Goal: Learn about a topic: Learn about a topic

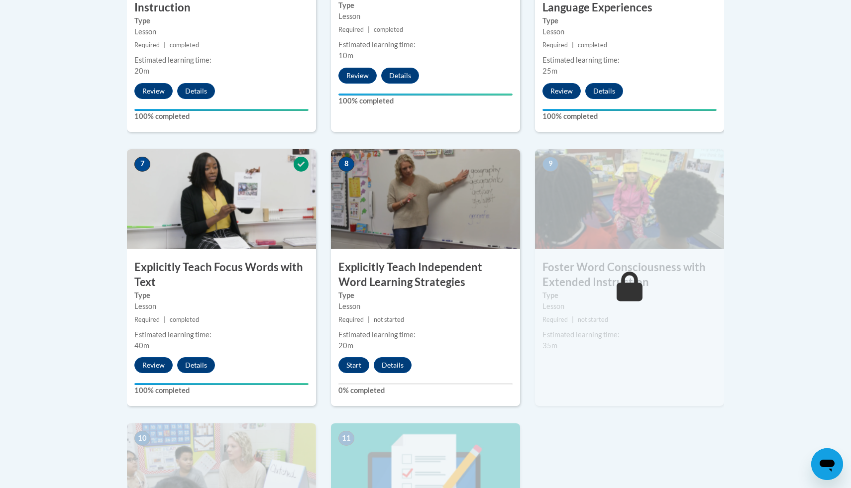
scroll to position [761, 0]
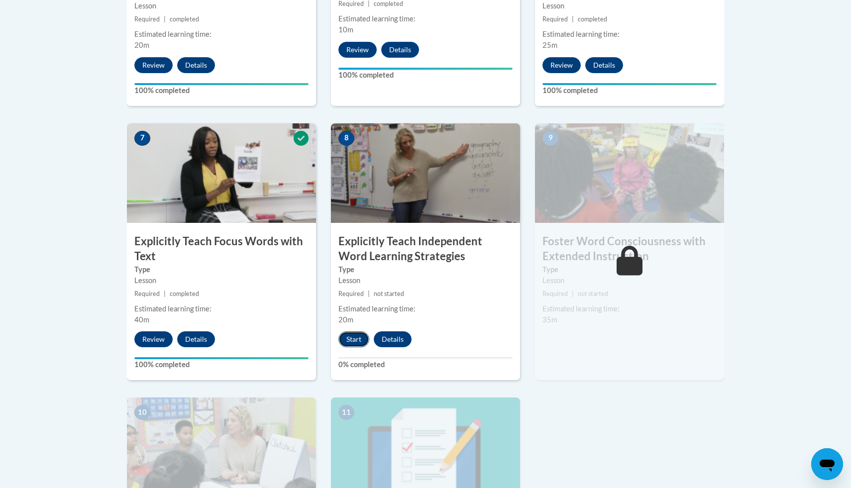
click at [350, 343] on button "Start" at bounding box center [353, 339] width 31 height 16
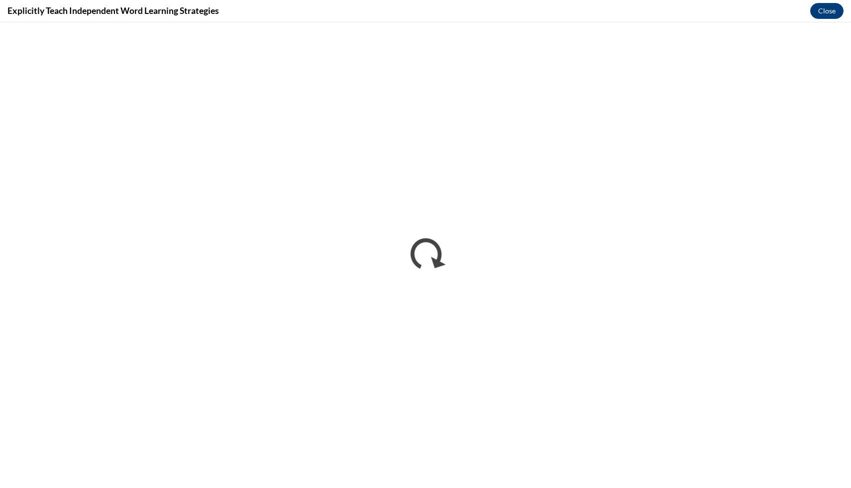
scroll to position [0, 0]
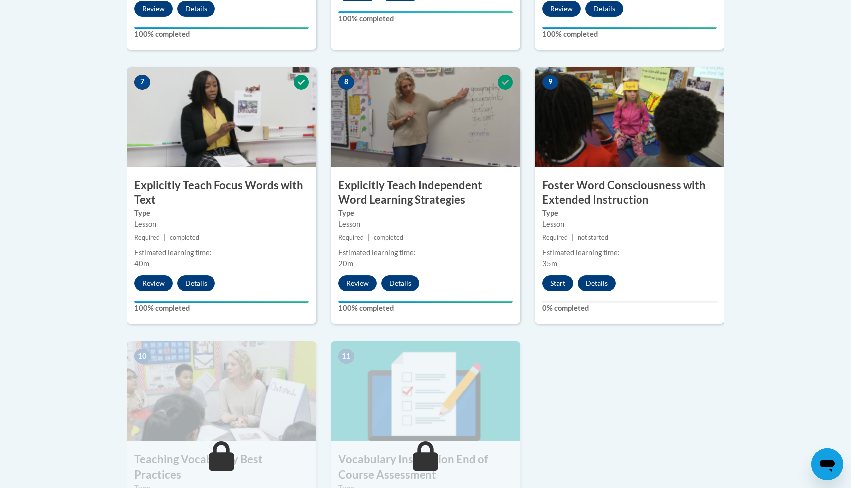
scroll to position [817, 0]
click at [557, 285] on button "Start" at bounding box center [558, 283] width 31 height 16
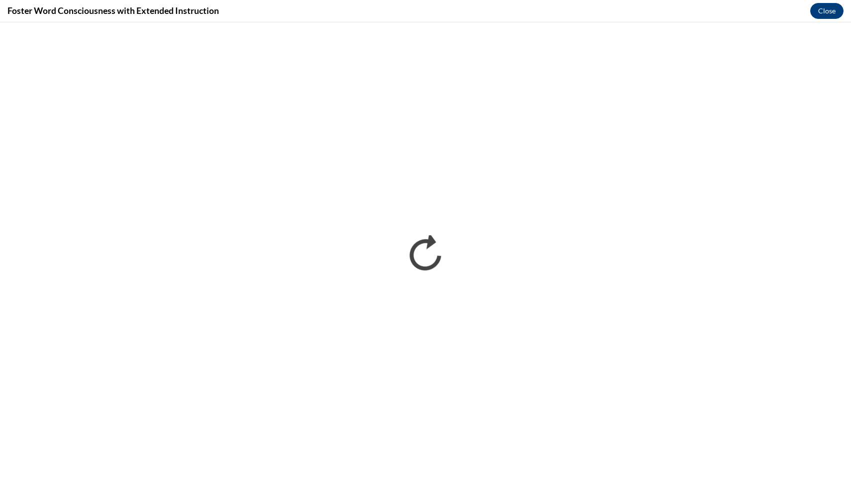
scroll to position [0, 0]
